Goal: Browse casually

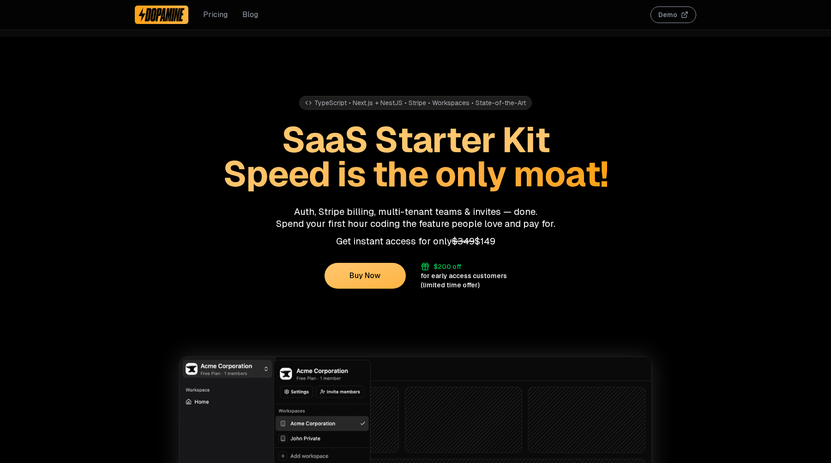
click at [331, 156] on span "Speed is the only moat!" at bounding box center [415, 173] width 385 height 45
click at [347, 145] on span "SaaS Starter Kit" at bounding box center [416, 139] width 268 height 45
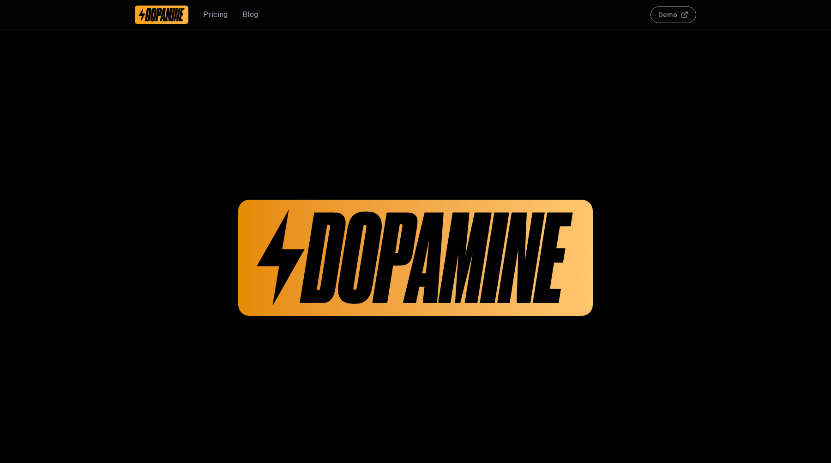
click at [318, 253] on img at bounding box center [416, 258] width 318 height 102
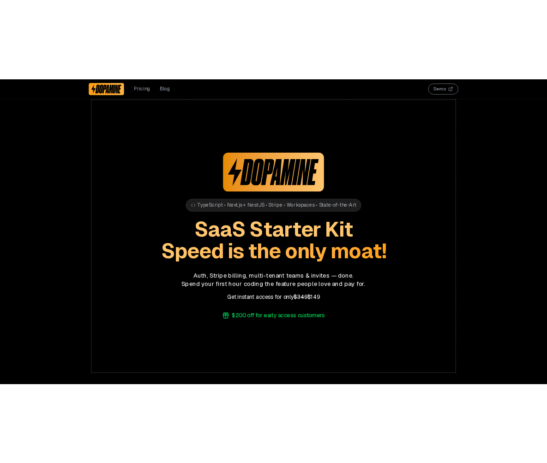
scroll to position [492, 0]
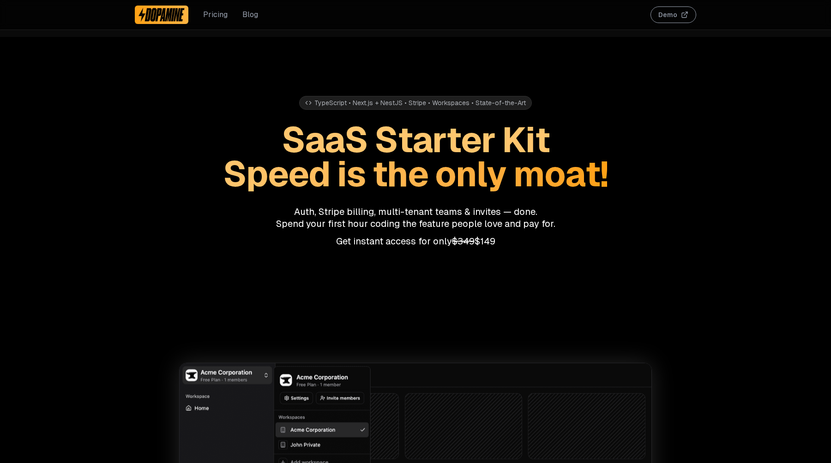
click at [208, 213] on p "Auth, Stripe billing, multi-tenant teams & invites — done. Spend your first hou…" at bounding box center [415, 218] width 561 height 24
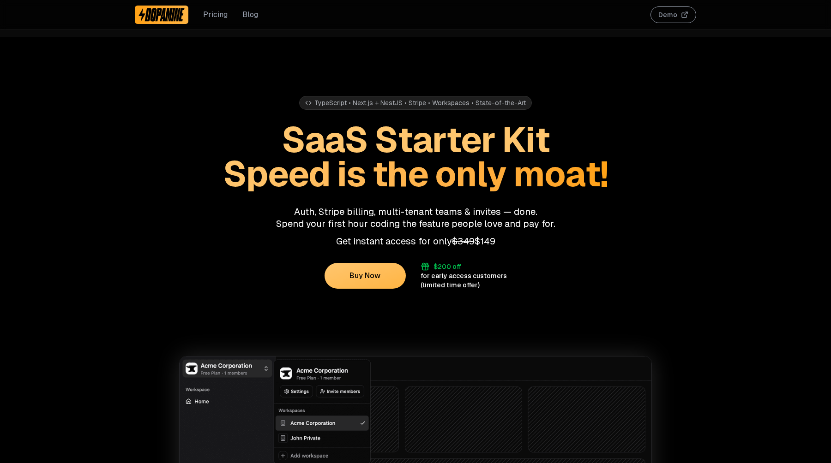
click at [206, 185] on h1 "SaaS Starter Kit Speed is the only moat!" at bounding box center [415, 157] width 561 height 68
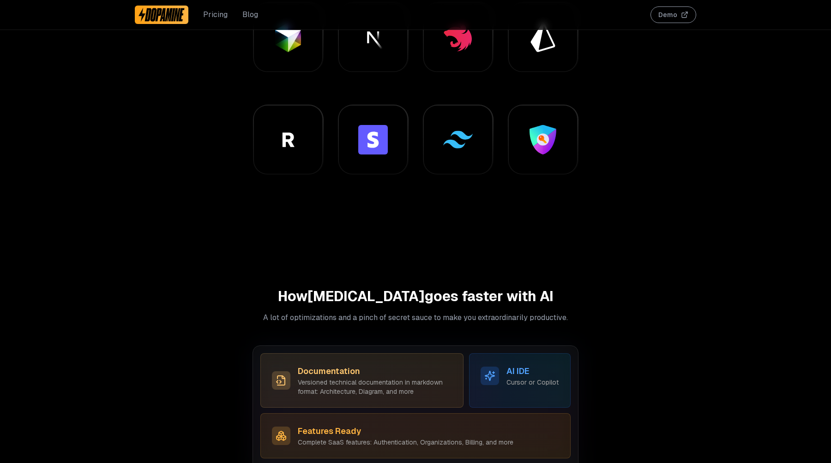
scroll to position [878, 0]
